Goal: Check status: Check status

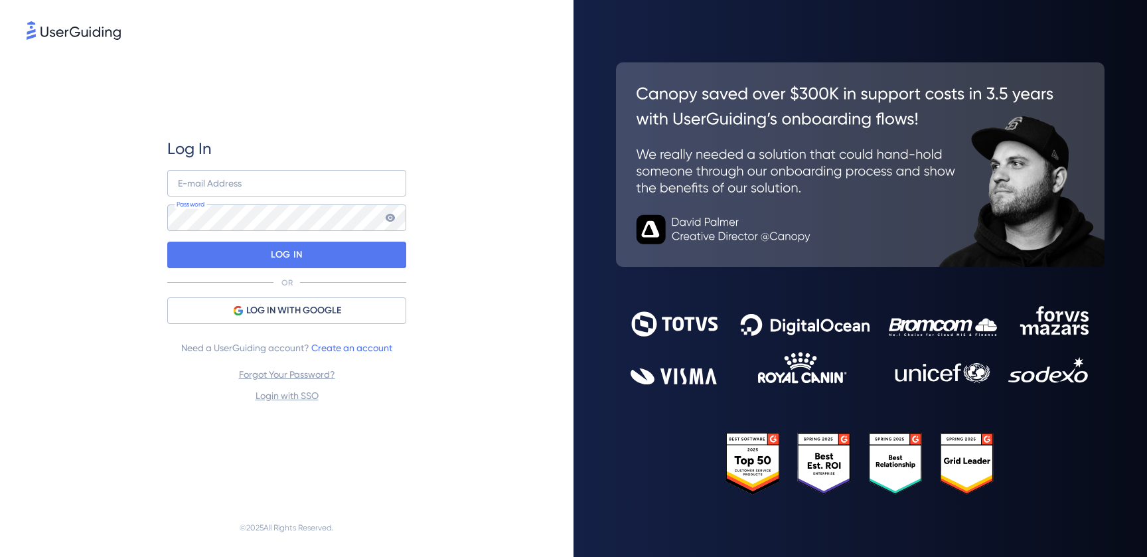
type input "[PERSON_NAME][EMAIL_ADDRESS][DOMAIN_NAME]"
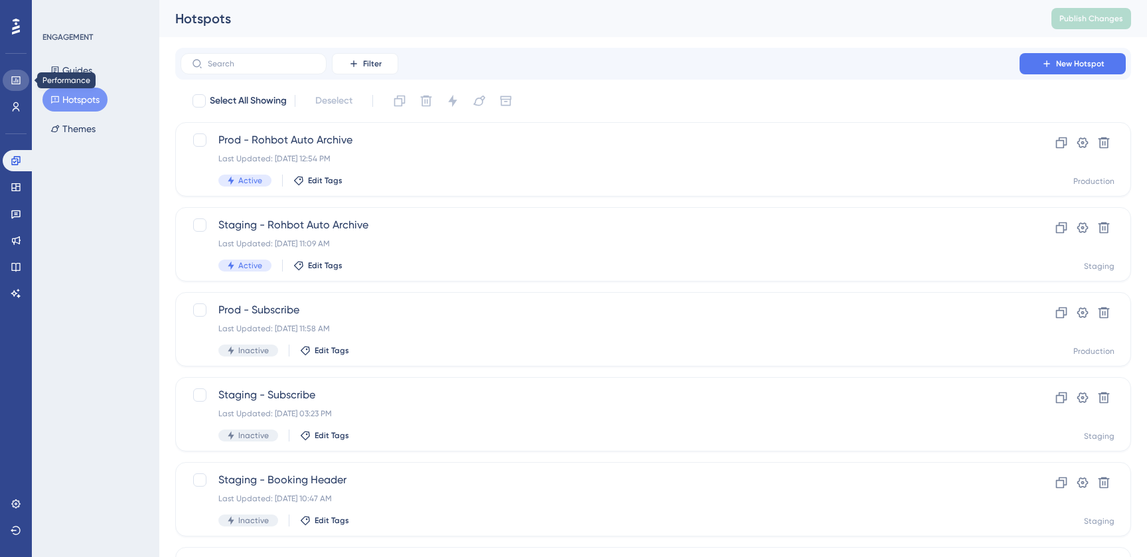
click at [21, 78] on link at bounding box center [16, 80] width 27 height 21
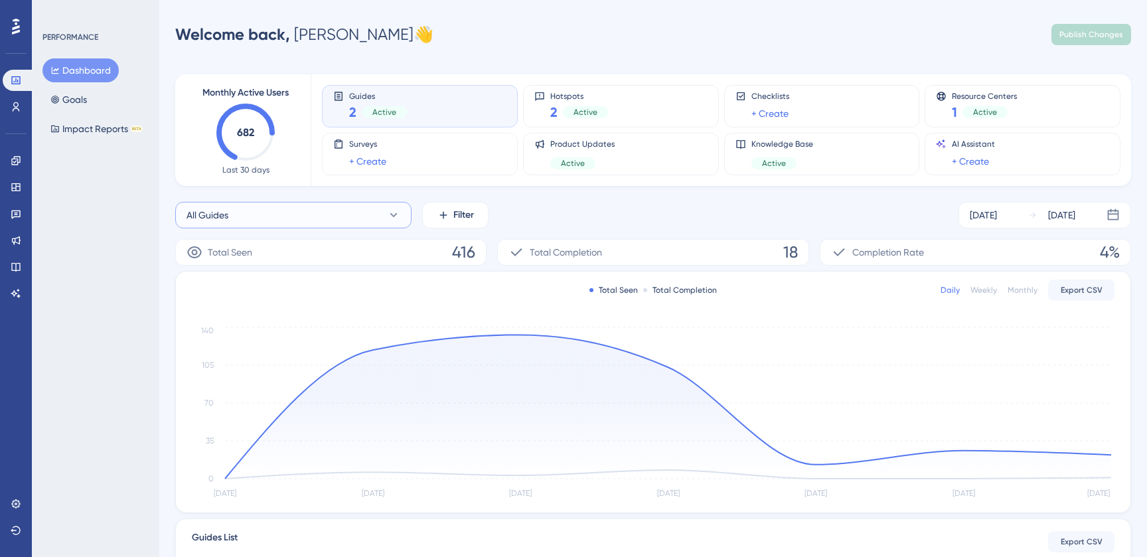
click at [309, 218] on button "All Guides" at bounding box center [293, 215] width 236 height 27
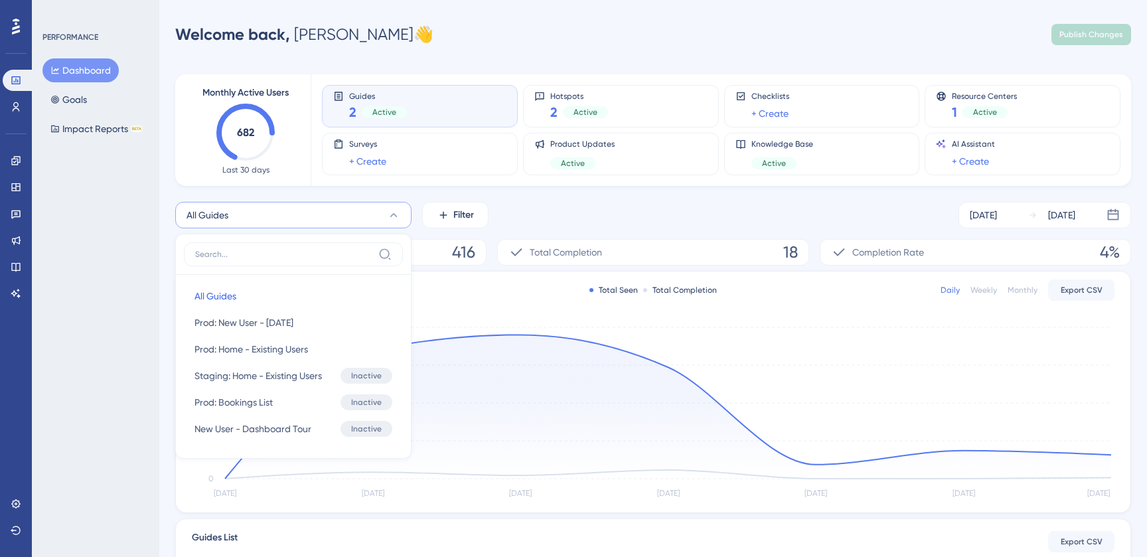
scroll to position [68, 0]
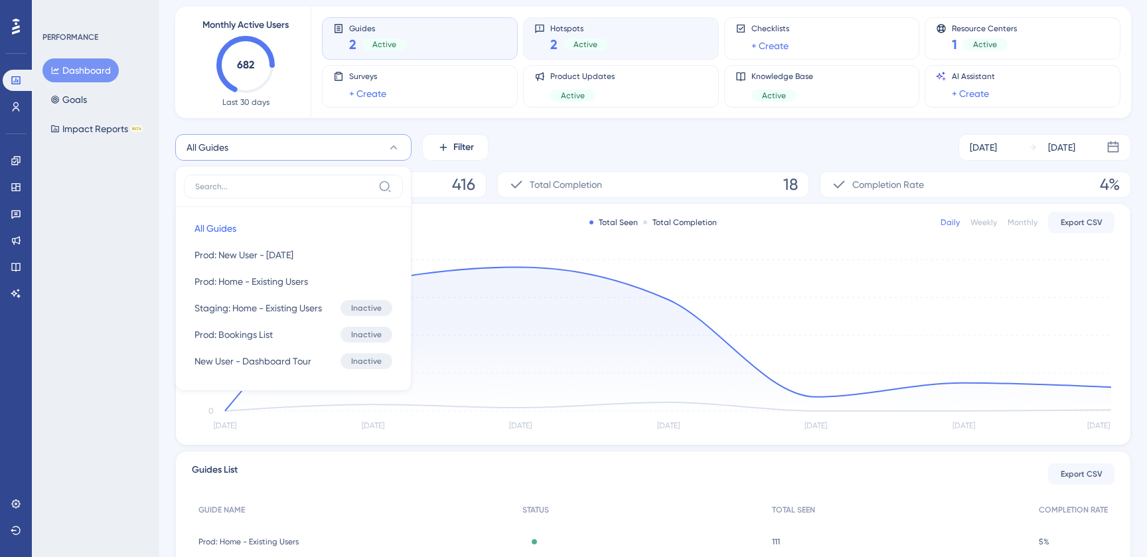
click at [642, 42] on div "Hotspots 2 Active" at bounding box center [620, 38] width 173 height 31
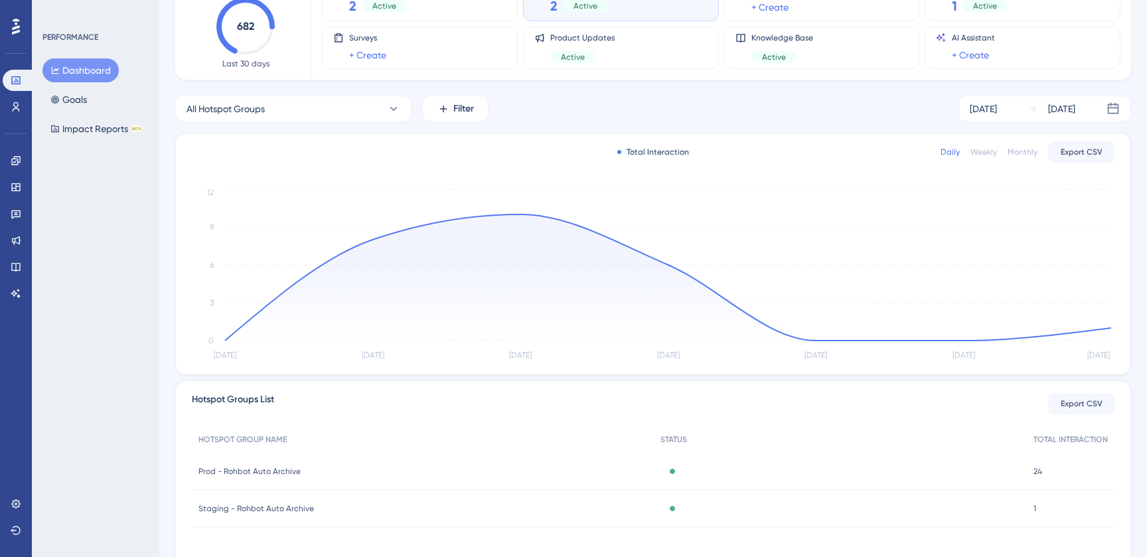
scroll to position [162, 0]
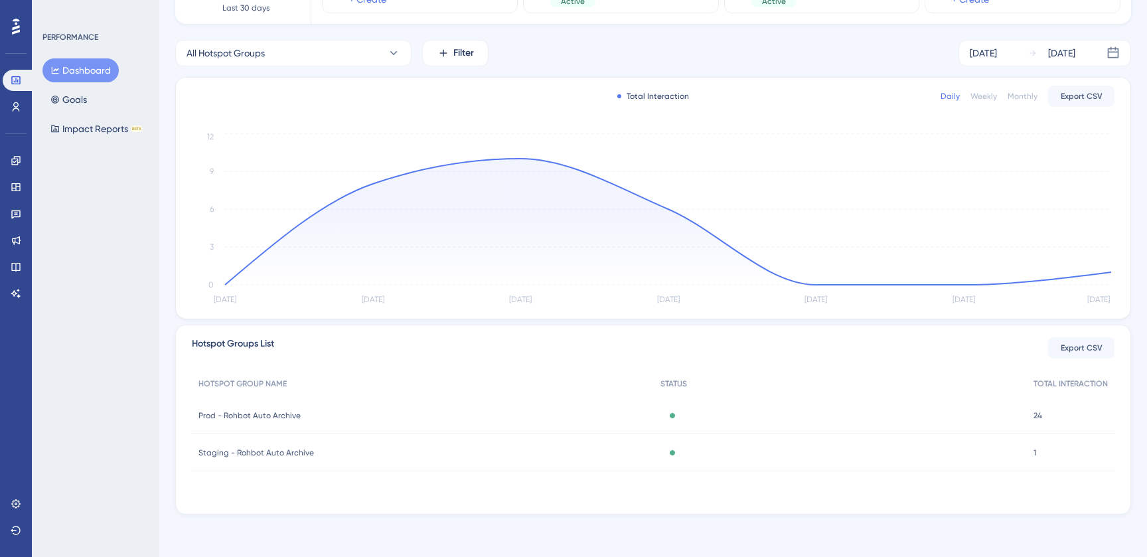
click at [283, 417] on span "Prod - Rohbot Auto Archive" at bounding box center [249, 415] width 102 height 11
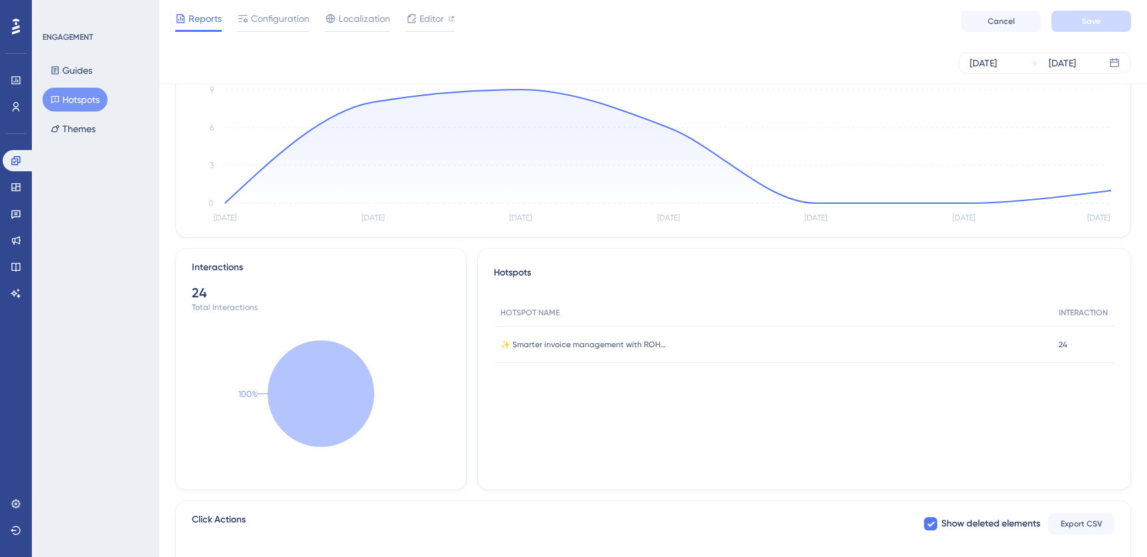
scroll to position [117, 0]
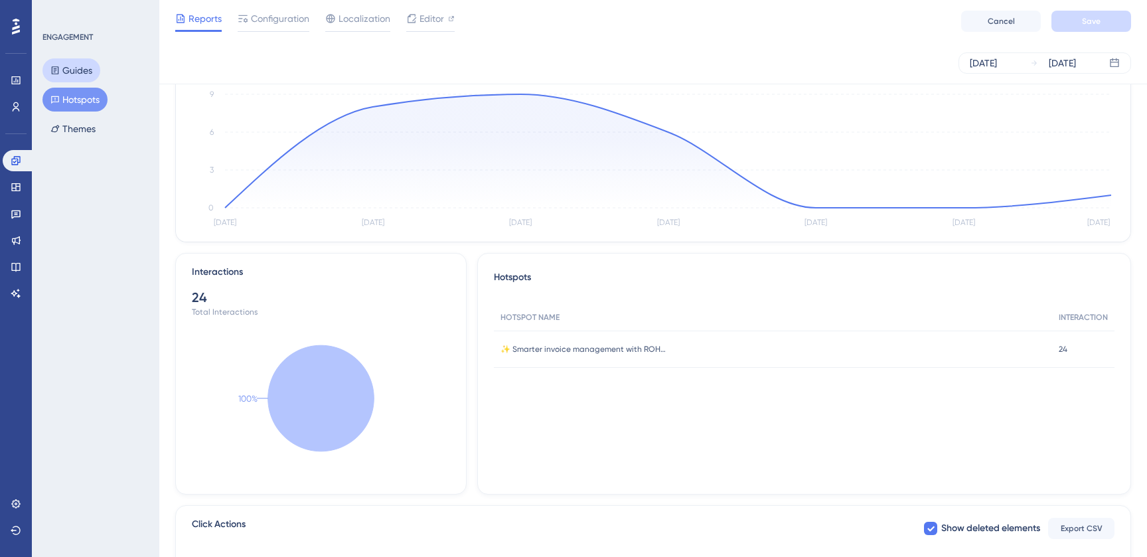
click at [88, 66] on button "Guides" at bounding box center [71, 70] width 58 height 24
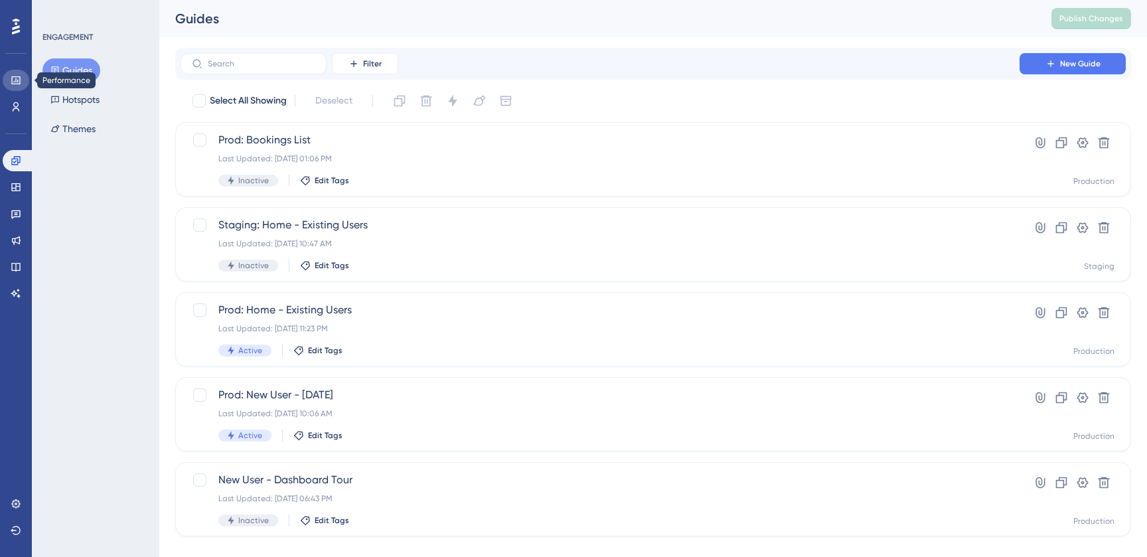
click at [20, 82] on icon at bounding box center [16, 80] width 11 height 11
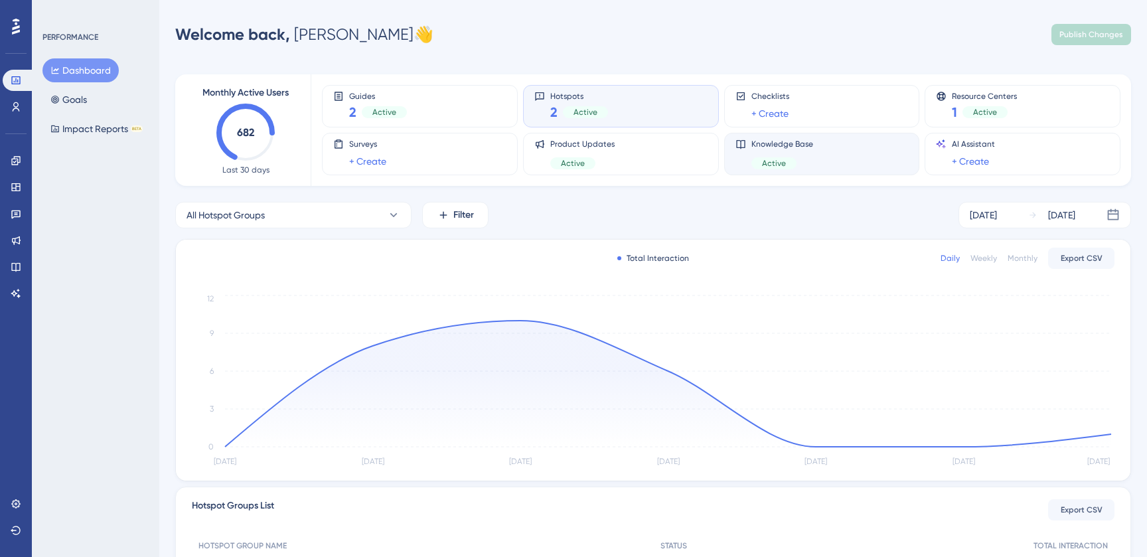
click at [744, 159] on div "Knowledge Base Active" at bounding box center [821, 154] width 173 height 31
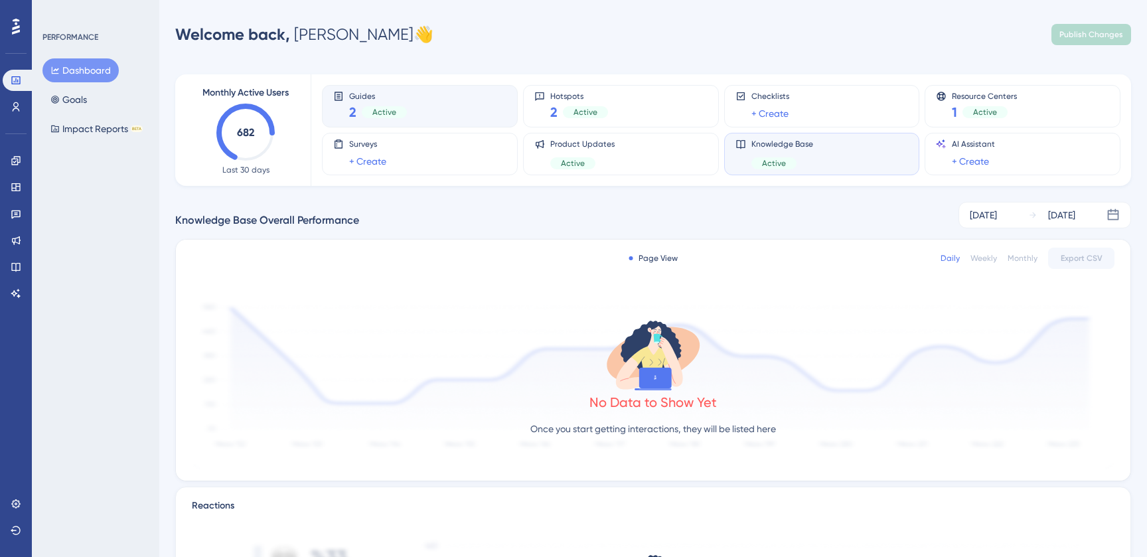
click at [472, 119] on div "Guides 2 Active" at bounding box center [419, 106] width 173 height 31
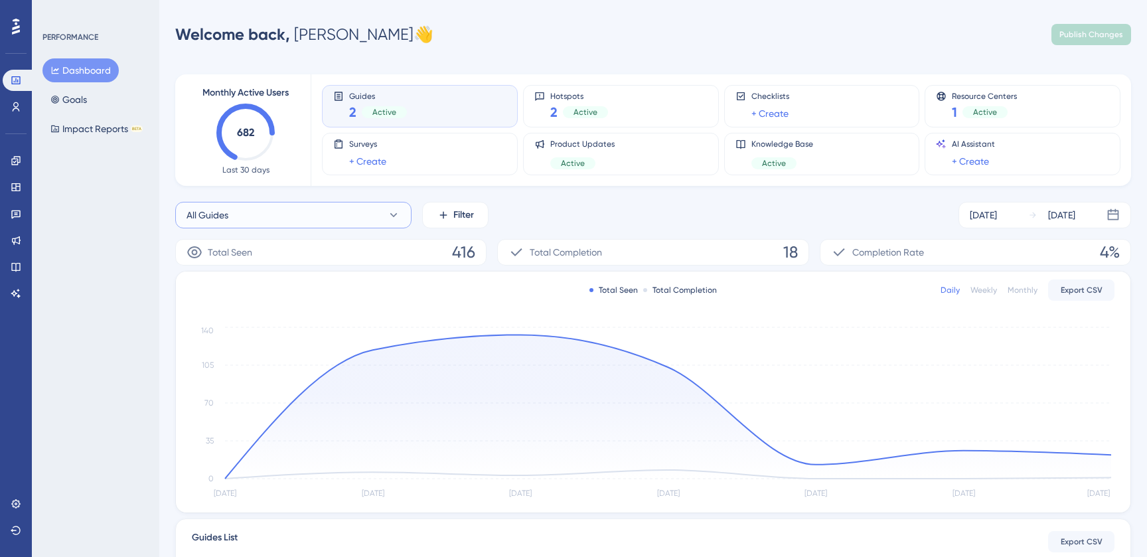
click at [376, 218] on button "All Guides" at bounding box center [293, 215] width 236 height 27
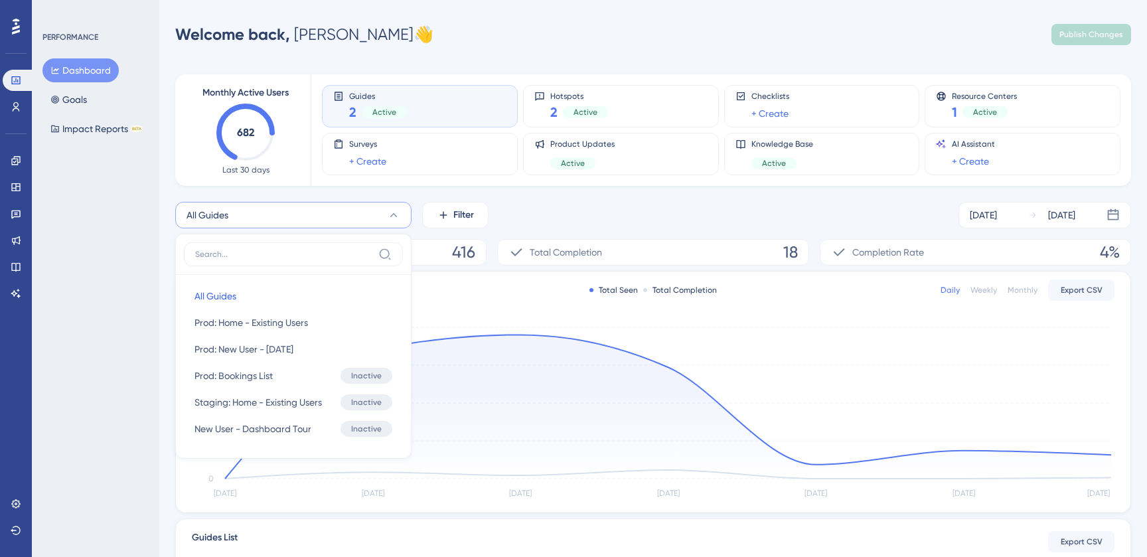
scroll to position [68, 0]
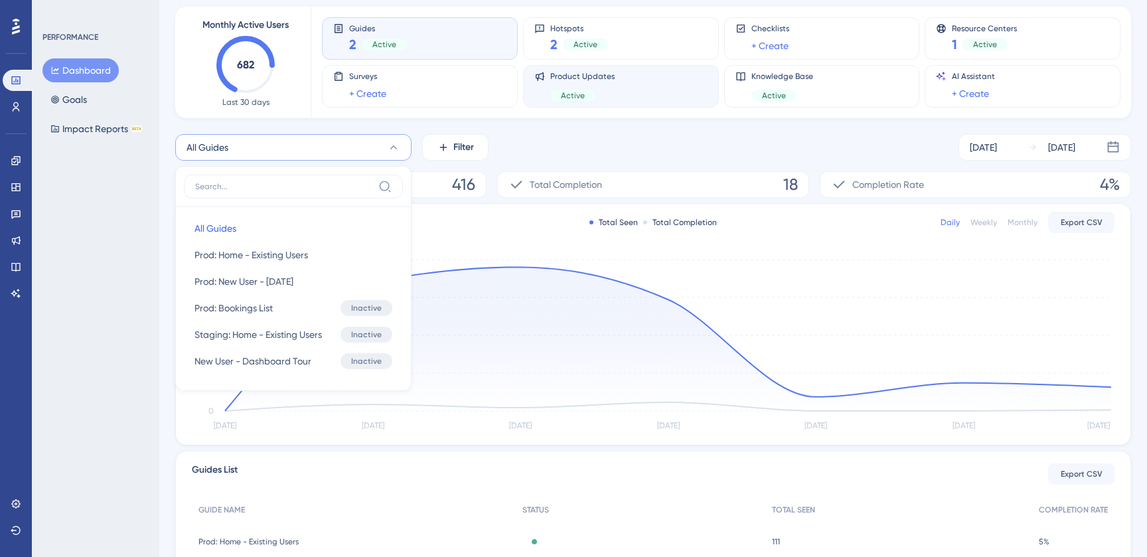
click at [585, 99] on div "Active" at bounding box center [572, 96] width 45 height 12
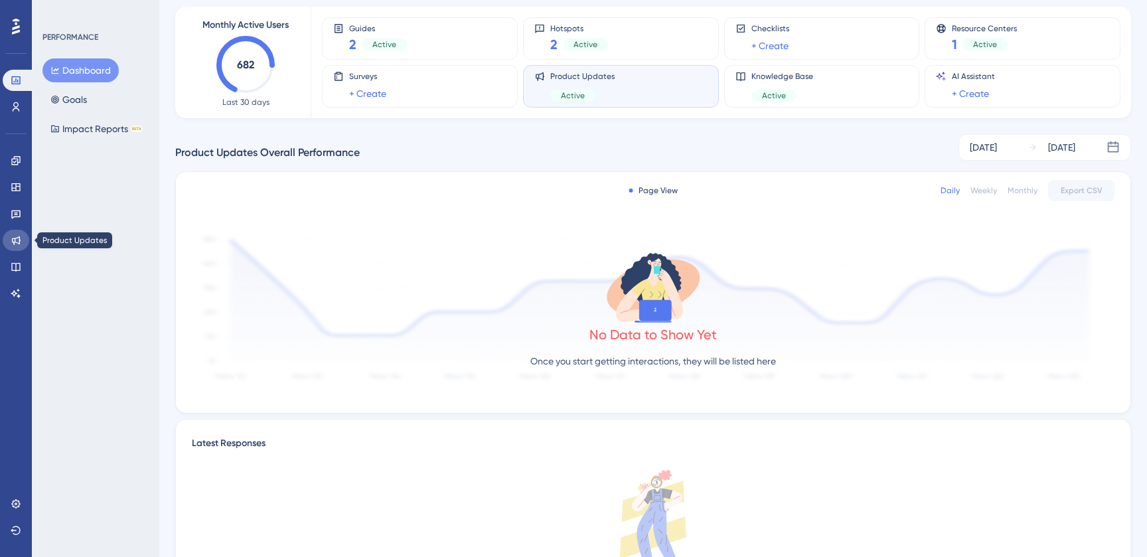
click at [18, 230] on link at bounding box center [16, 240] width 27 height 21
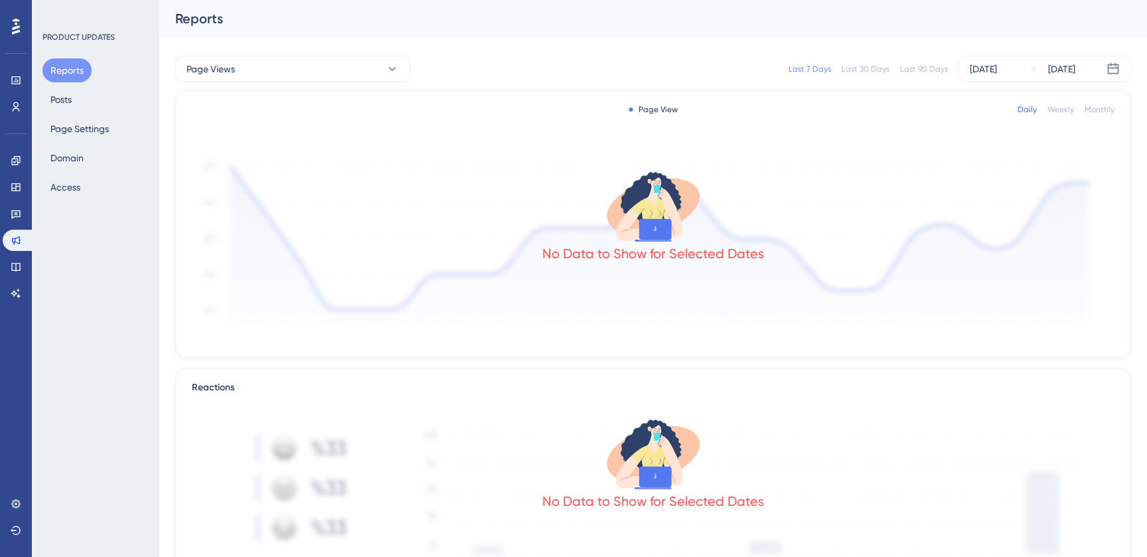
click at [89, 108] on div "Reports Posts Page Settings Domain Access" at bounding box center [95, 128] width 107 height 141
click at [70, 104] on button "Posts" at bounding box center [60, 100] width 37 height 24
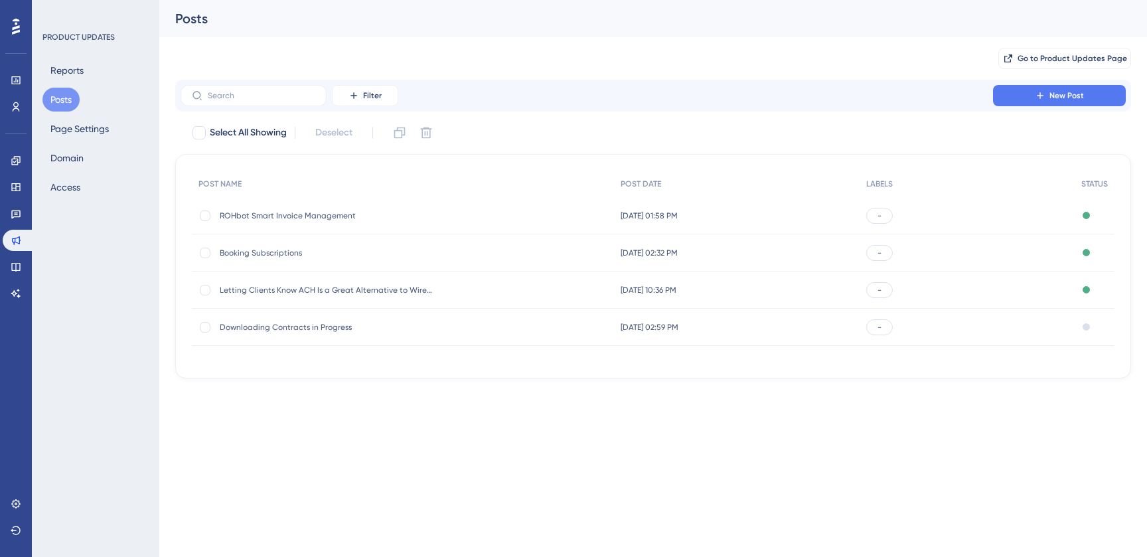
click at [325, 214] on span "ROHbot Smart Invoice Management" at bounding box center [326, 215] width 212 height 11
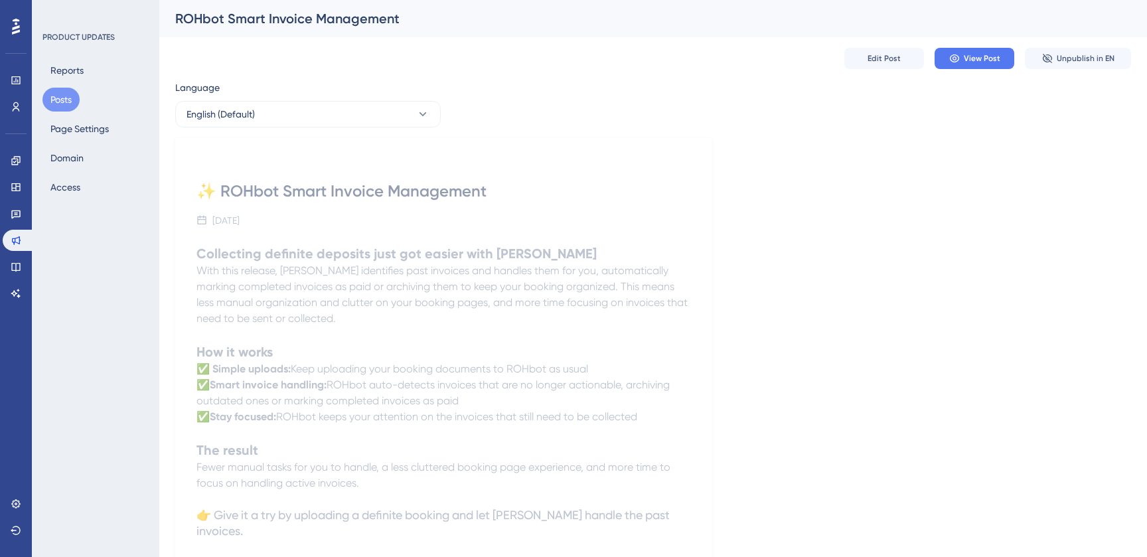
scroll to position [70, 0]
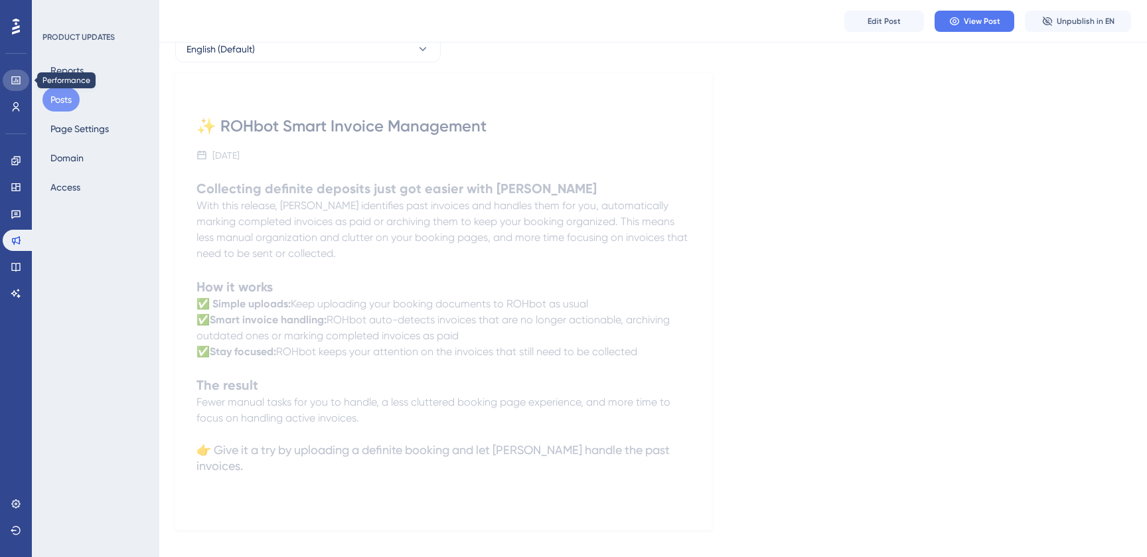
click at [9, 84] on link at bounding box center [16, 80] width 27 height 21
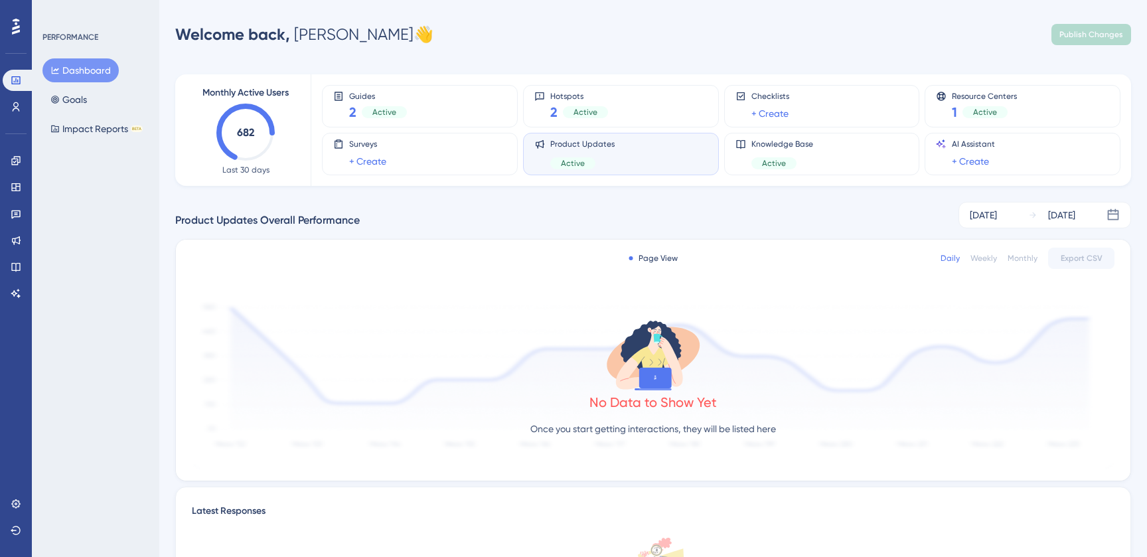
click at [652, 151] on div "Product Updates Active" at bounding box center [620, 154] width 173 height 31
click at [610, 98] on div "Hotspots 2 Active" at bounding box center [620, 106] width 173 height 31
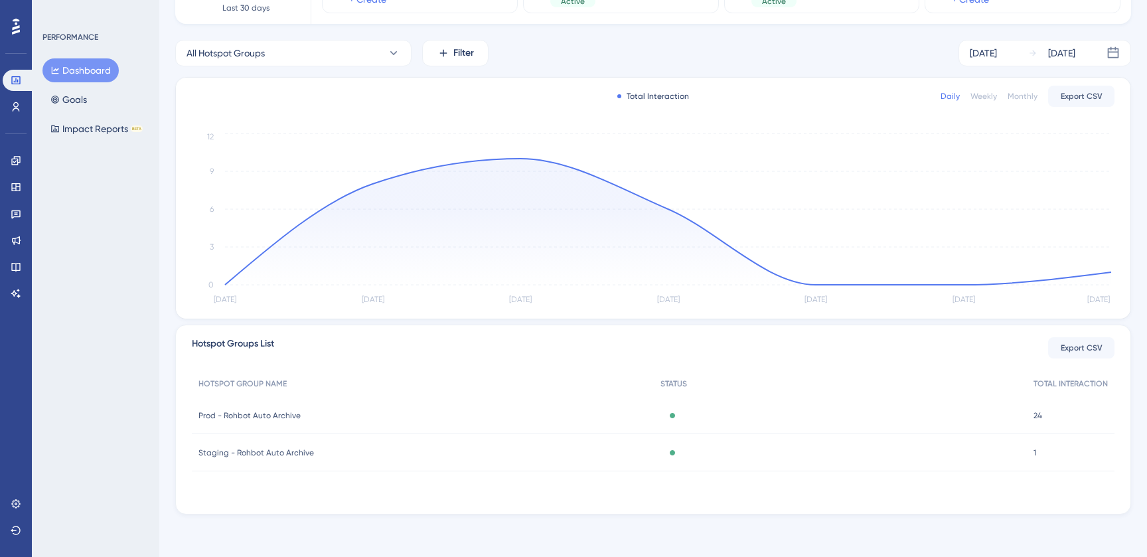
scroll to position [56, 0]
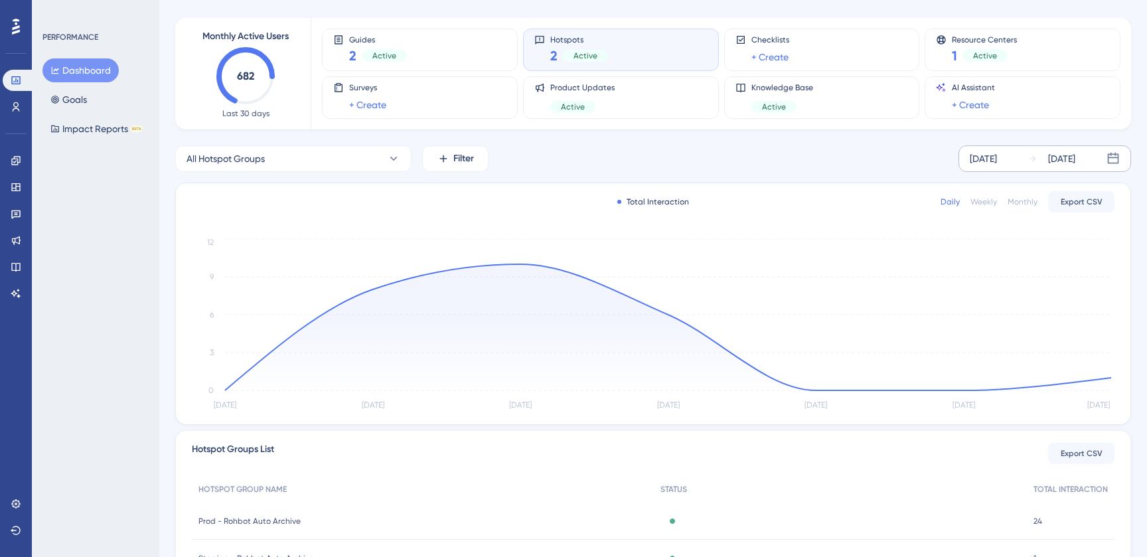
click at [1020, 159] on div "[DATE] [DATE]" at bounding box center [1044, 158] width 173 height 27
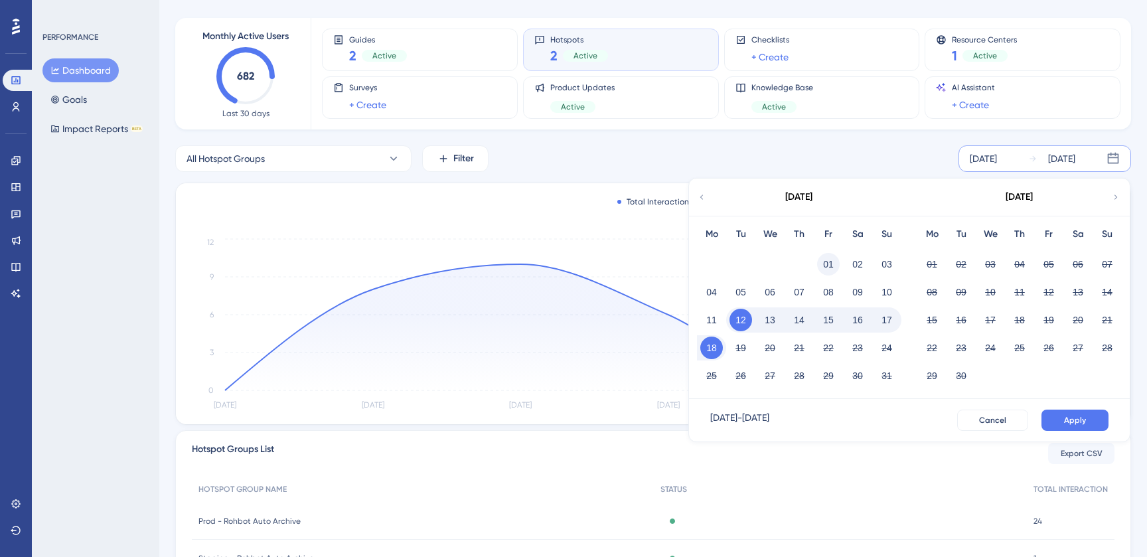
click at [827, 271] on button "01" at bounding box center [828, 264] width 23 height 23
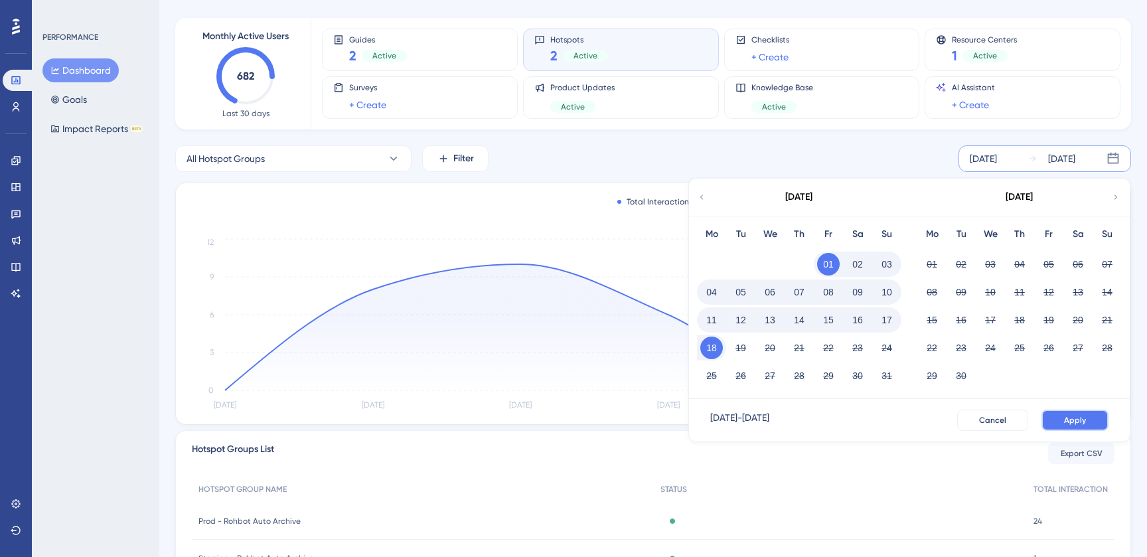
click at [1068, 416] on span "Apply" at bounding box center [1075, 420] width 22 height 11
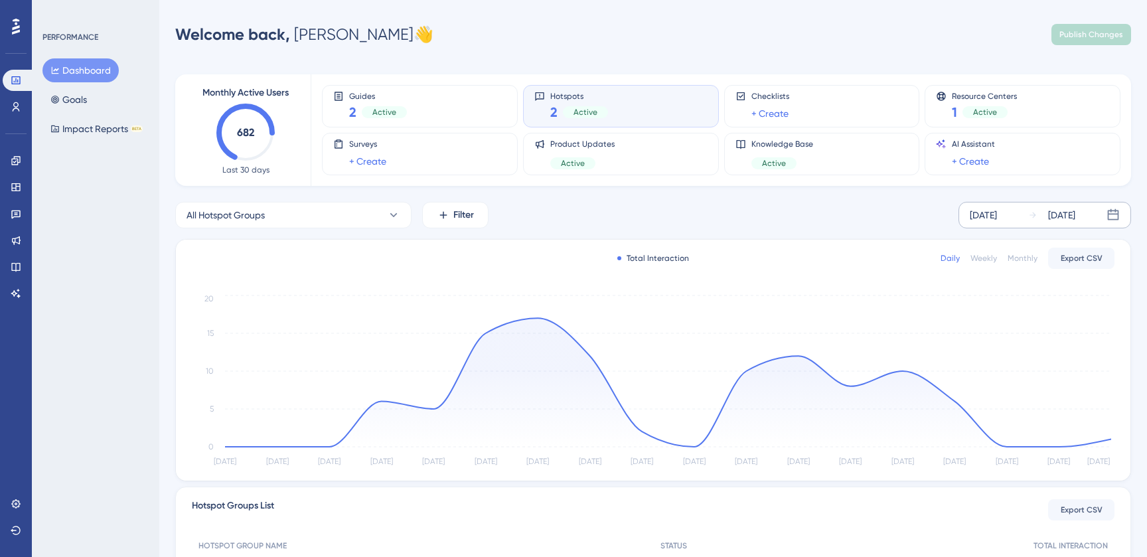
scroll to position [1, 0]
click at [349, 219] on button "All Hotspot Groups" at bounding box center [293, 214] width 236 height 27
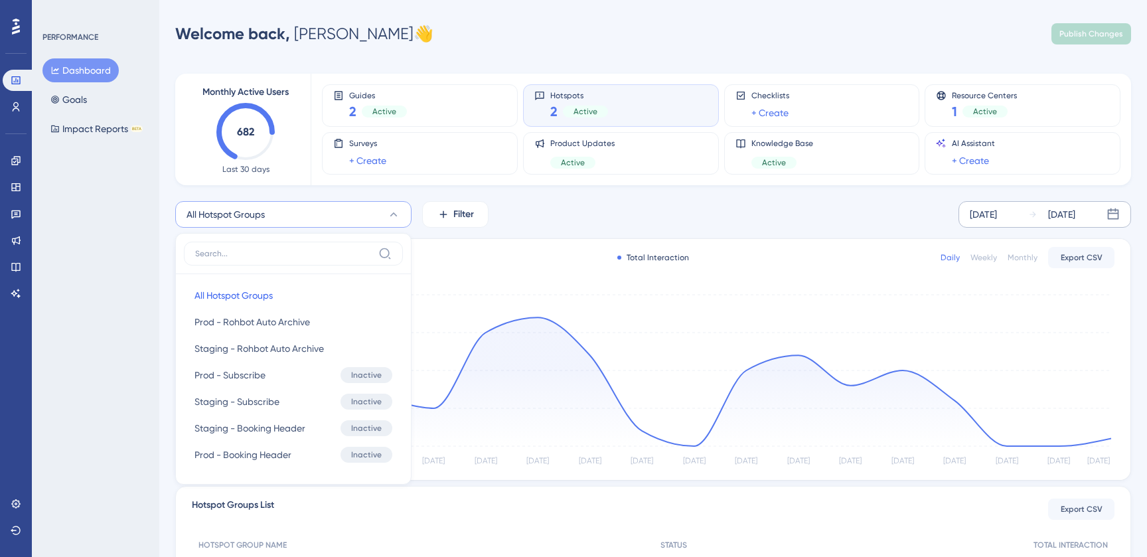
scroll to position [81, 0]
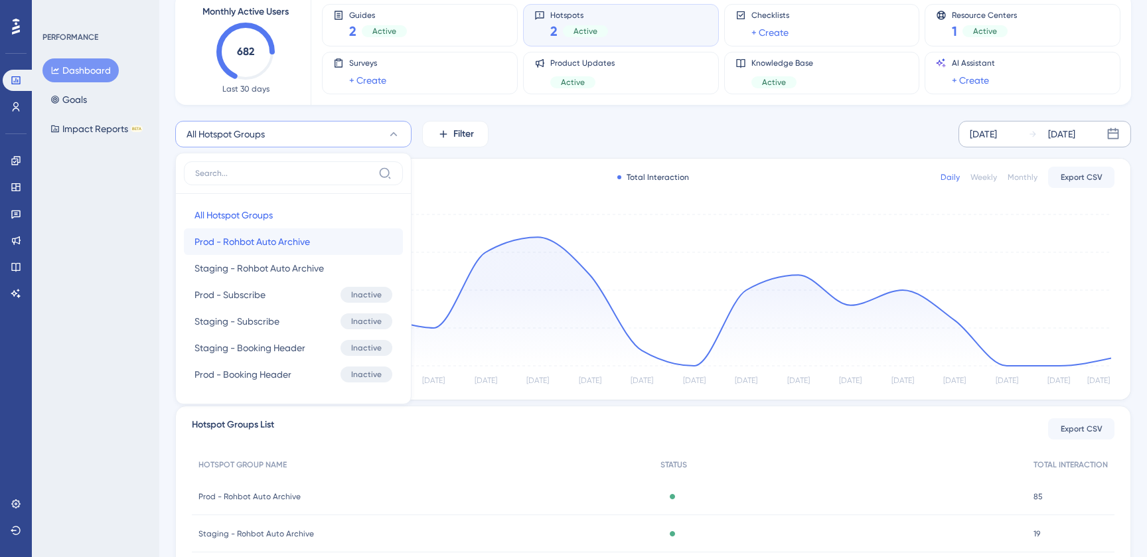
click at [326, 245] on button "Prod - Rohbot Auto Archive Prod - Rohbot Auto Archive" at bounding box center [293, 241] width 219 height 27
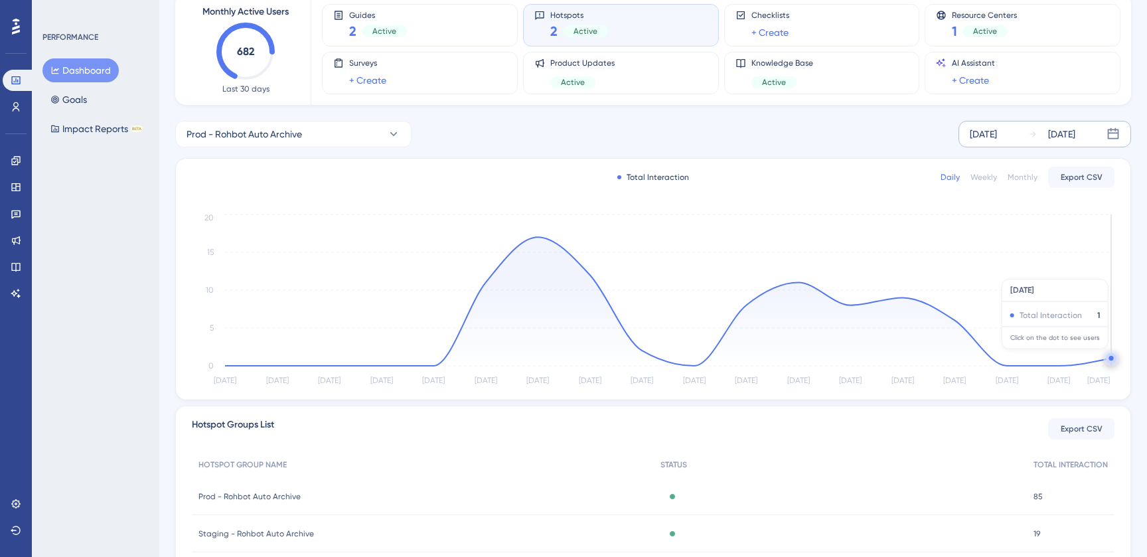
click at [1109, 356] on circle at bounding box center [1111, 358] width 11 height 11
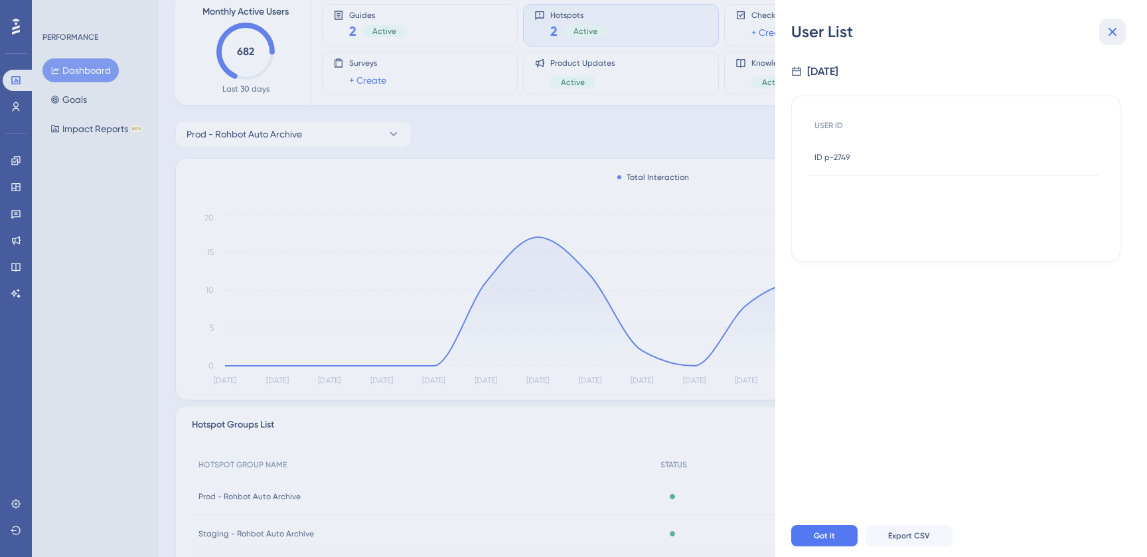
click at [1112, 38] on icon at bounding box center [1112, 32] width 16 height 16
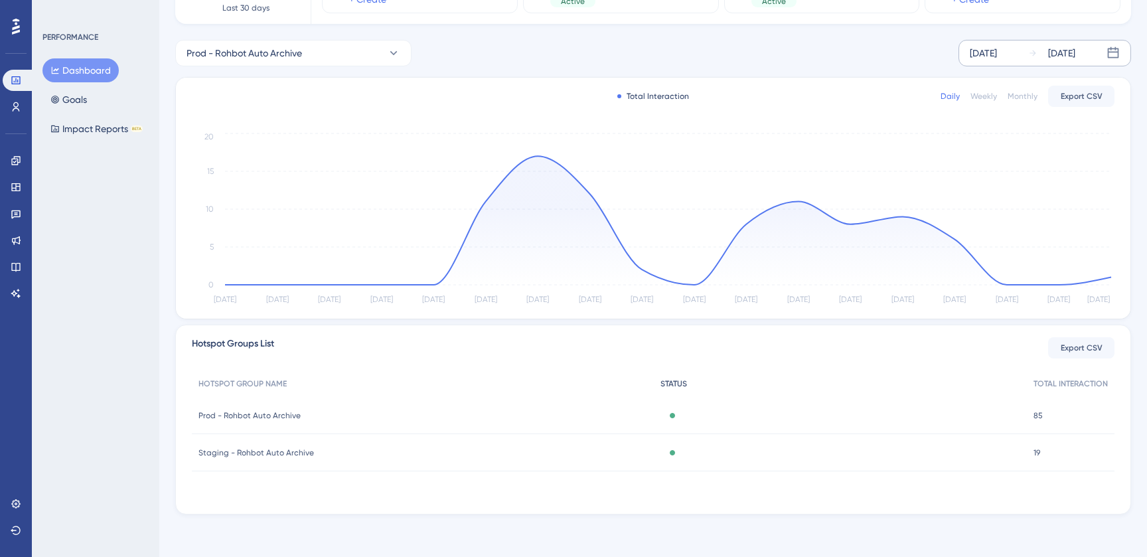
scroll to position [0, 0]
